Goal: Transaction & Acquisition: Purchase product/service

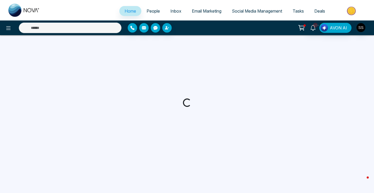
select select "*"
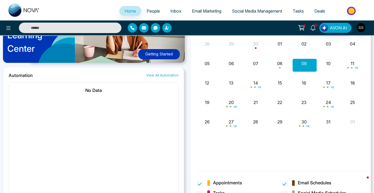
scroll to position [438, 0]
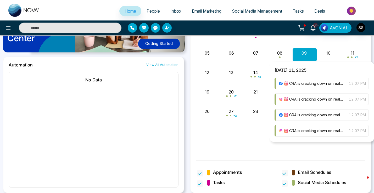
click at [351, 51] on div "+ 2" at bounding box center [353, 54] width 24 height 13
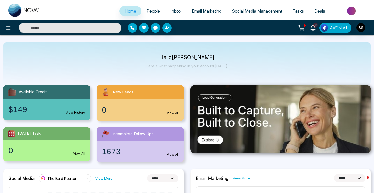
scroll to position [0, 0]
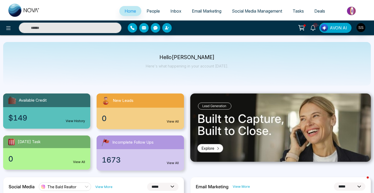
click at [298, 11] on span "Tasks" at bounding box center [298, 10] width 11 height 5
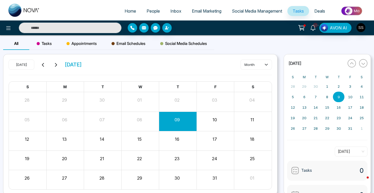
click at [136, 123] on div "08" at bounding box center [140, 121] width 37 height 13
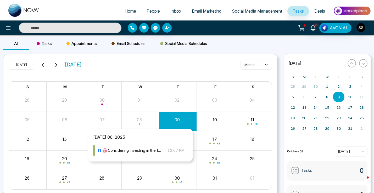
click at [143, 120] on div "Month View" at bounding box center [140, 121] width 37 height 13
click at [143, 150] on span "Considering investing in the [GEOGRAPHIC_DATA] Area? Multiplexes provide multip…" at bounding box center [135, 150] width 55 height 6
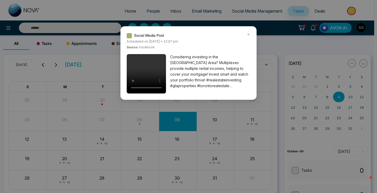
click at [248, 34] on icon at bounding box center [249, 35] width 2 height 2
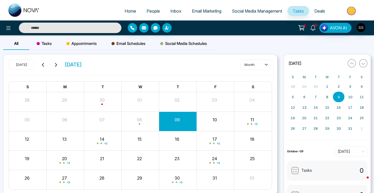
click at [132, 8] on link "Home" at bounding box center [130, 11] width 22 height 10
select select "*"
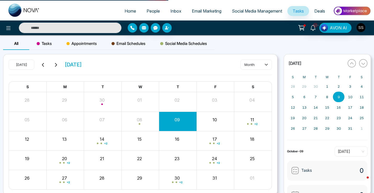
select select "*"
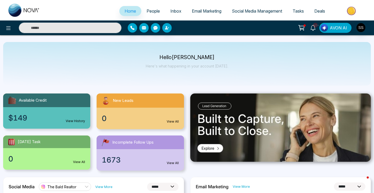
click at [351, 10] on img at bounding box center [352, 11] width 38 height 12
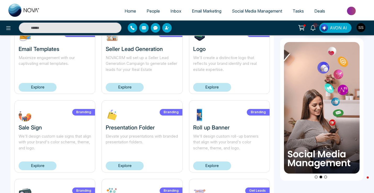
scroll to position [50, 0]
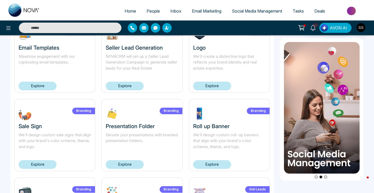
click at [216, 88] on link "Explore" at bounding box center [212, 85] width 38 height 9
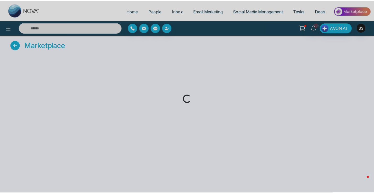
scroll to position [0, 0]
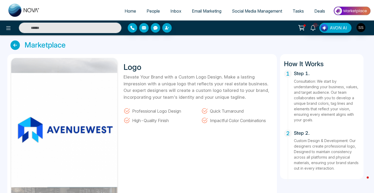
scroll to position [86, 0]
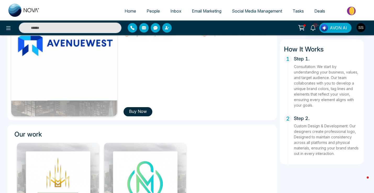
click at [135, 113] on button "Buy Now" at bounding box center [138, 111] width 29 height 9
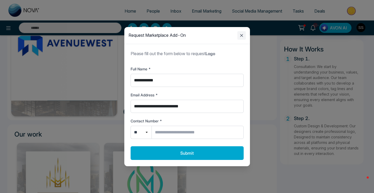
click at [241, 36] on icon "Close modal" at bounding box center [241, 35] width 3 height 3
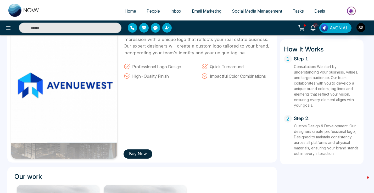
scroll to position [0, 0]
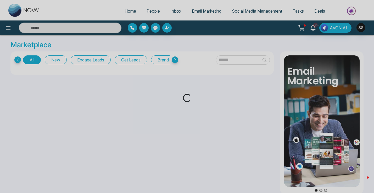
select select "*"
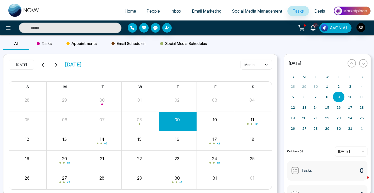
click at [356, 11] on img at bounding box center [352, 11] width 38 height 12
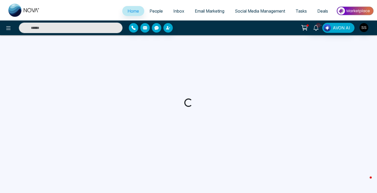
select select "*"
